Goal: Complete application form: Complete application form

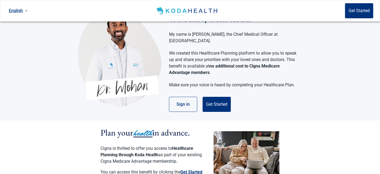
scroll to position [27, 0]
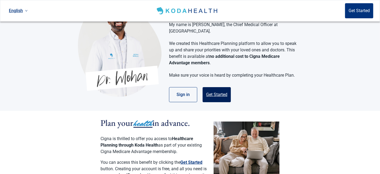
click at [222, 87] on button "Get Started" at bounding box center [217, 94] width 28 height 15
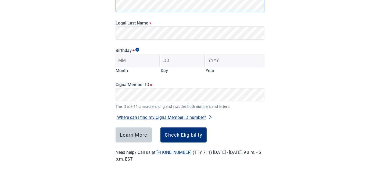
scroll to position [97, 0]
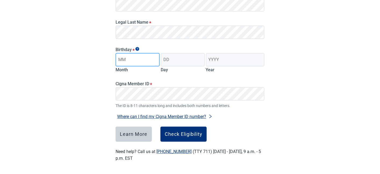
click at [141, 62] on input "Month" at bounding box center [138, 59] width 44 height 13
type input "10"
type input "05"
type input "1958"
